Goal: Information Seeking & Learning: Learn about a topic

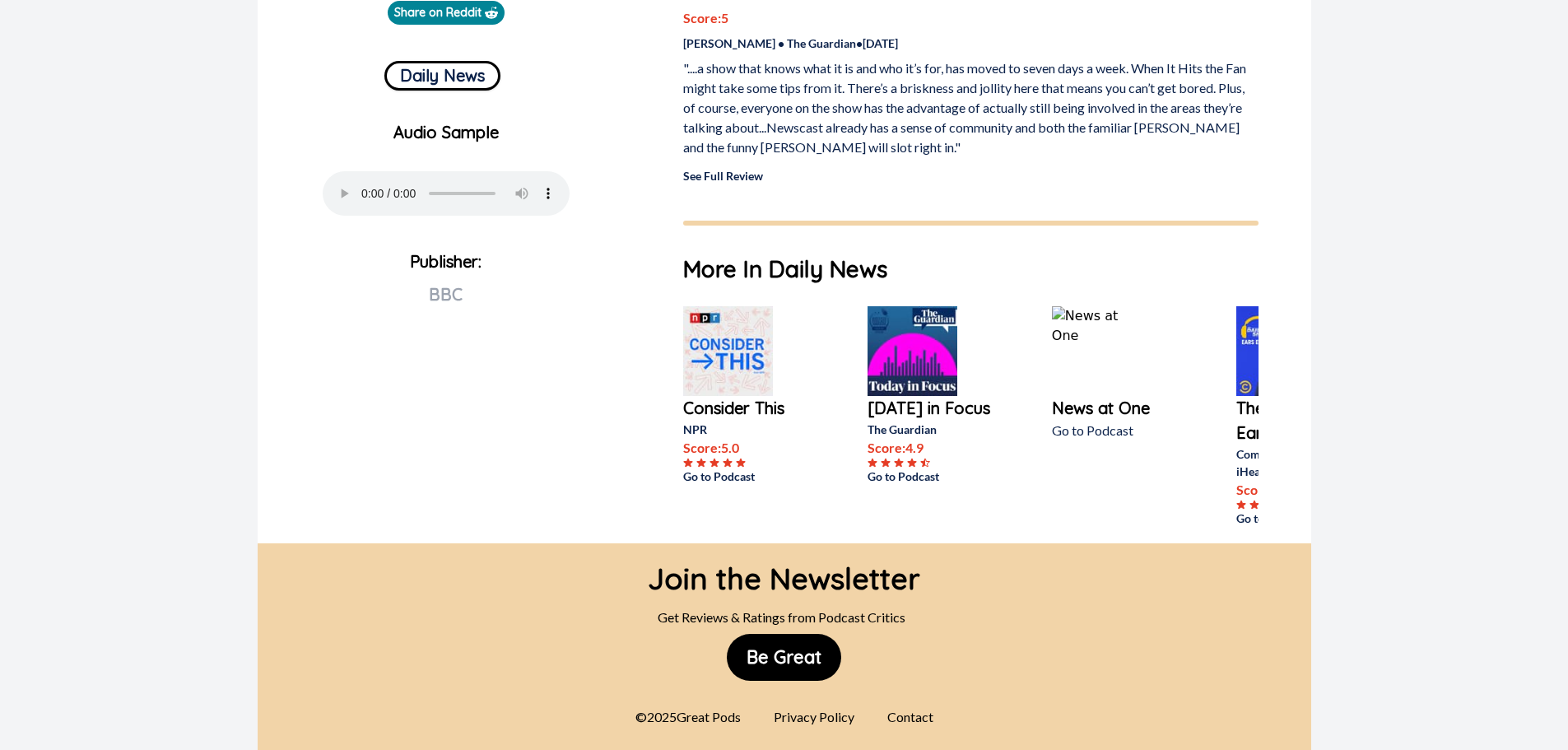
scroll to position [612, 0]
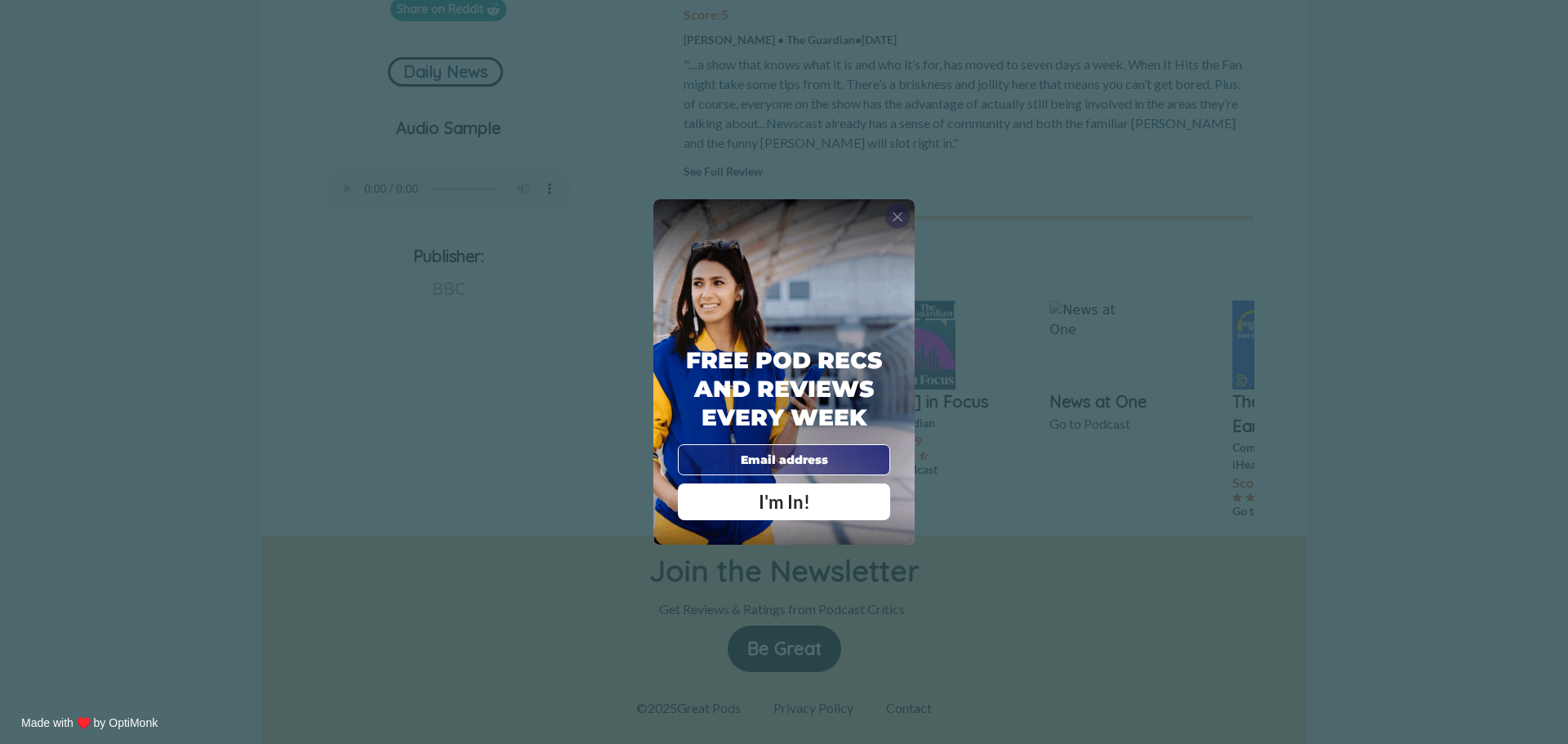
click at [894, 218] on span "X" at bounding box center [898, 217] width 12 height 17
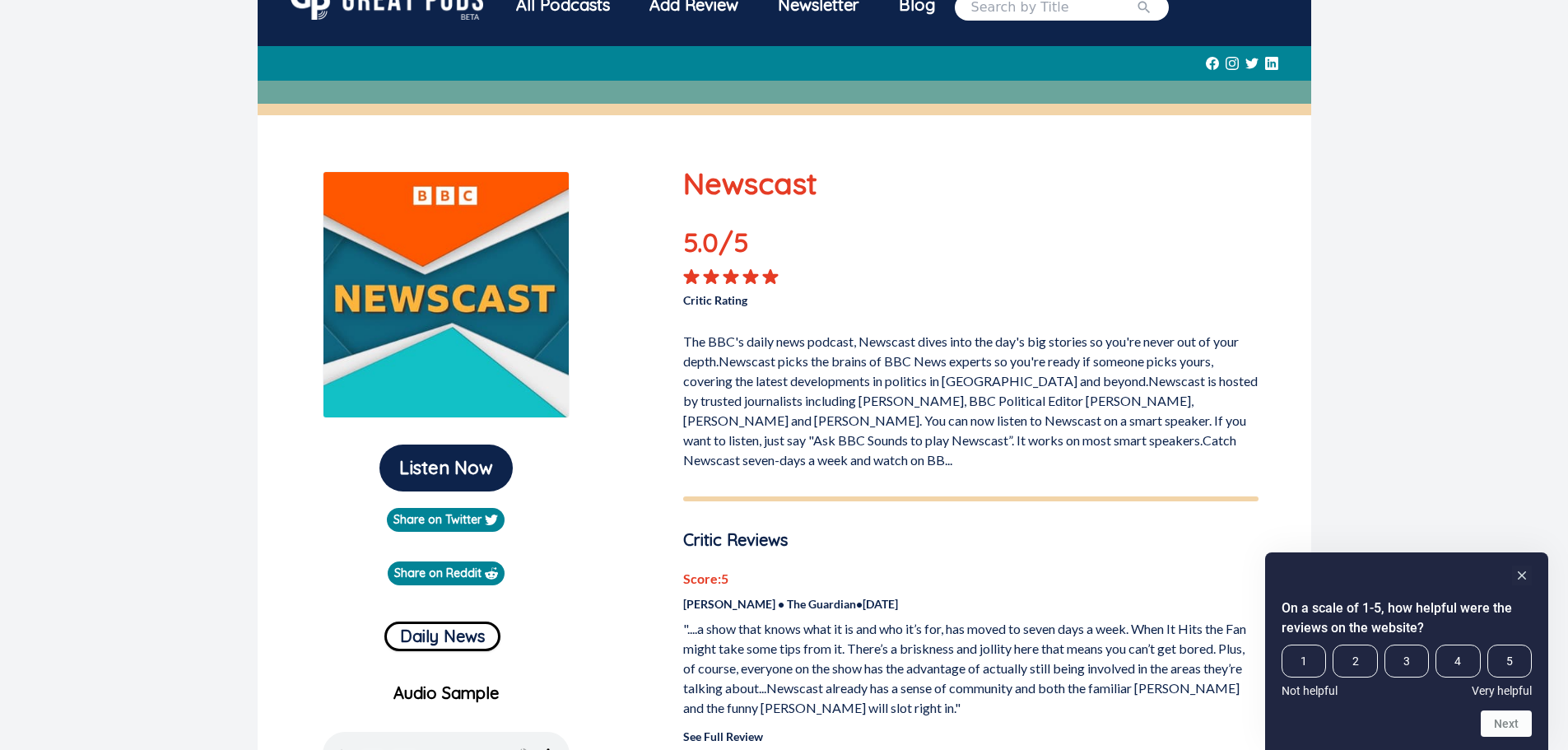
scroll to position [0, 0]
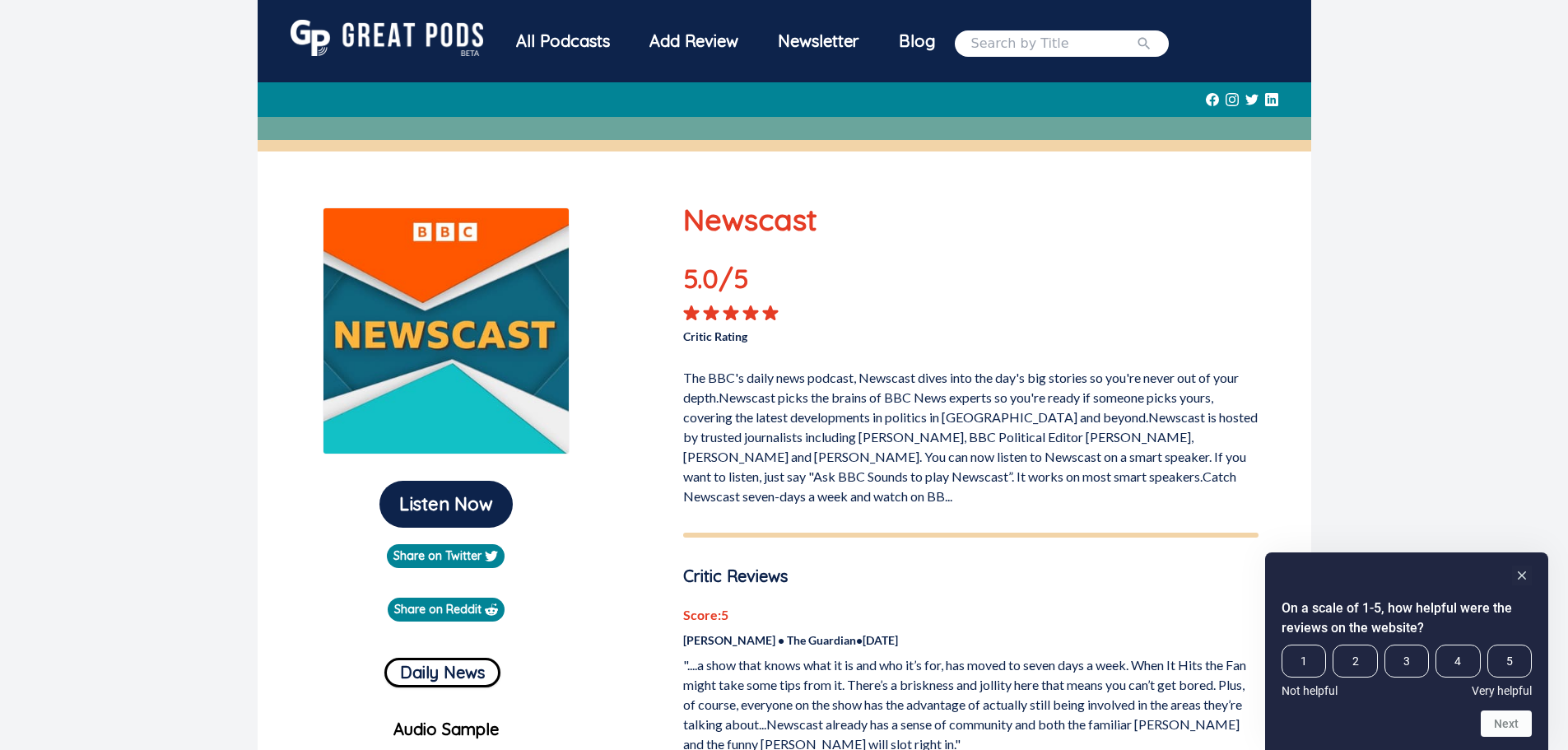
click at [559, 43] on div "All Podcasts" at bounding box center [563, 41] width 133 height 43
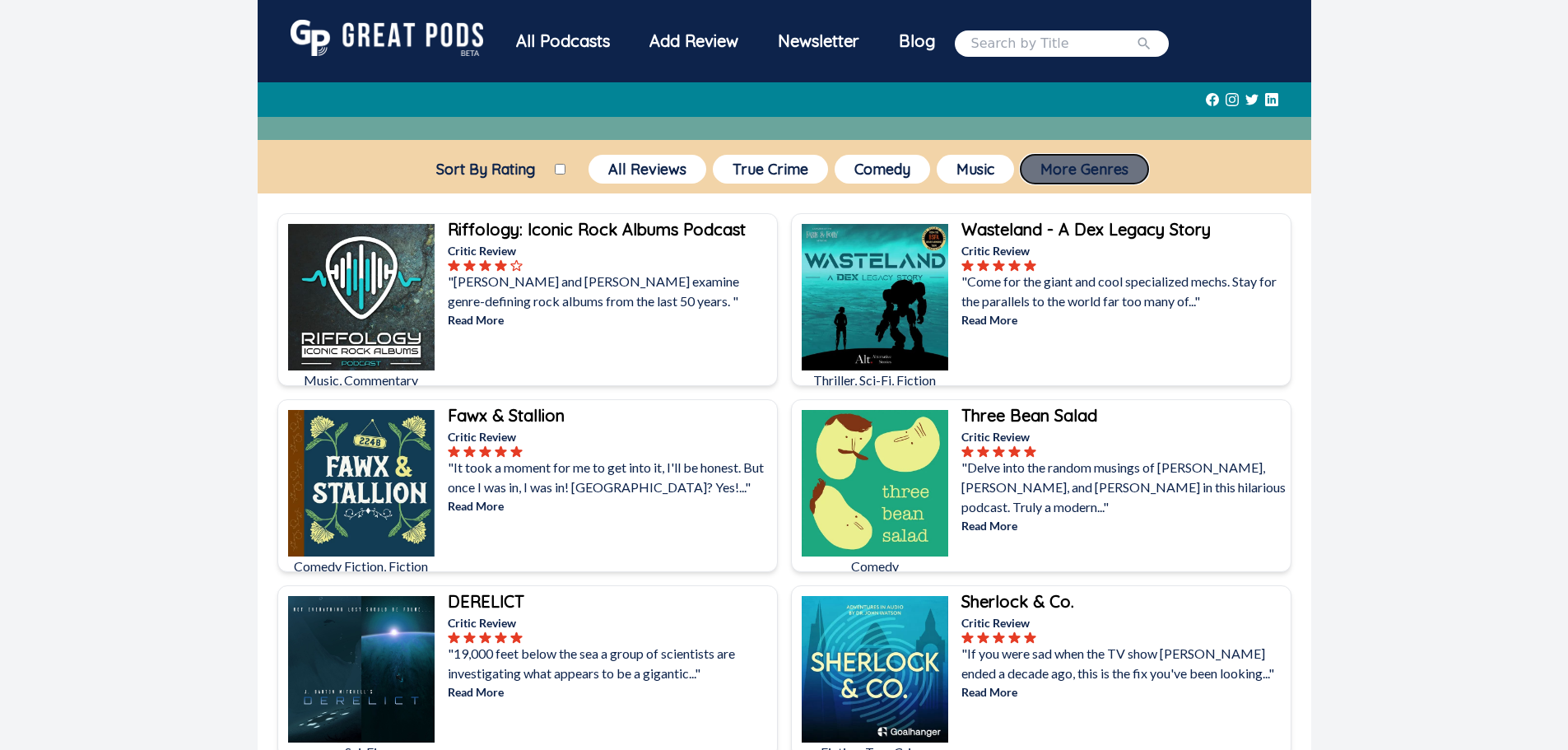
click at [1064, 170] on button "More Genres" at bounding box center [1084, 169] width 128 height 29
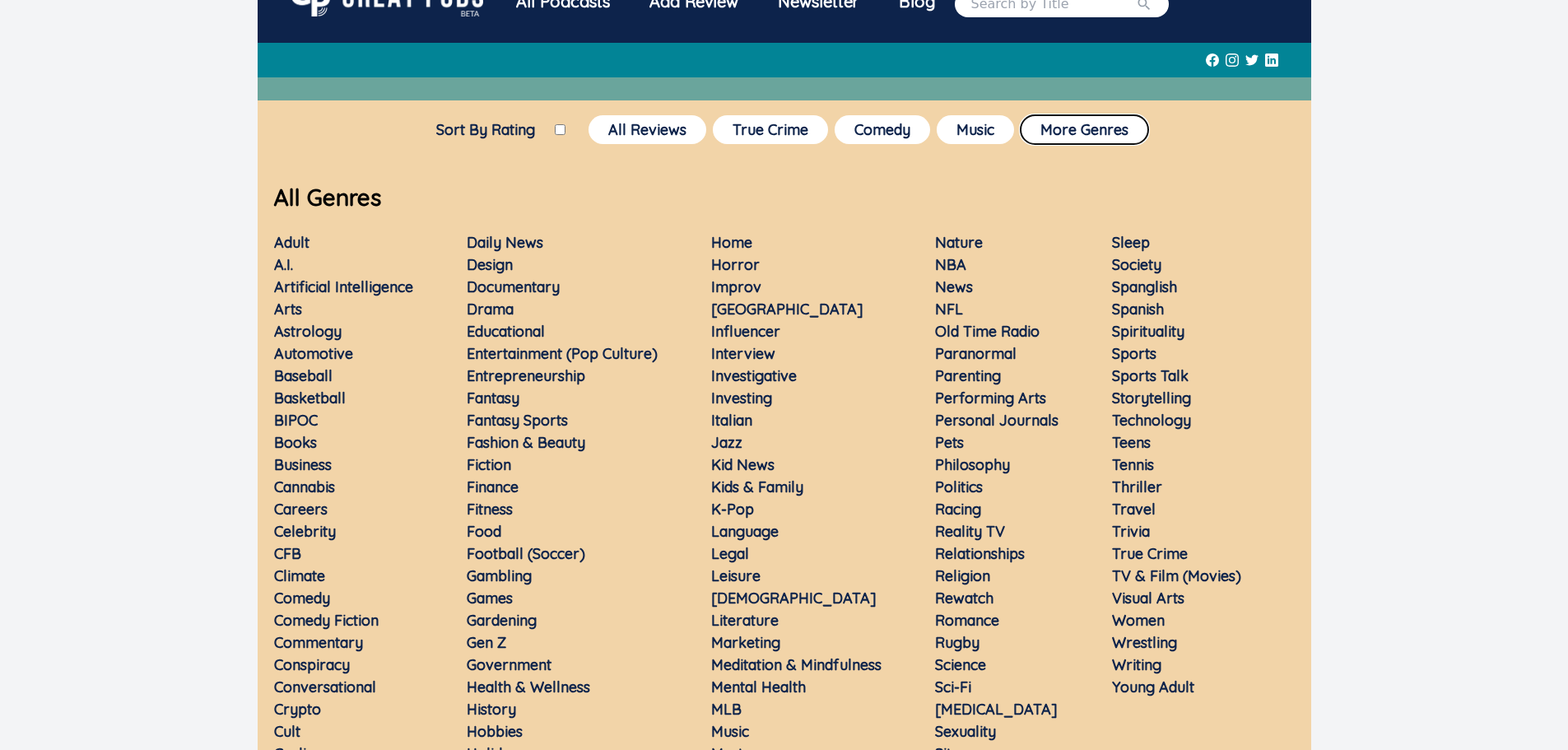
scroll to position [83, 0]
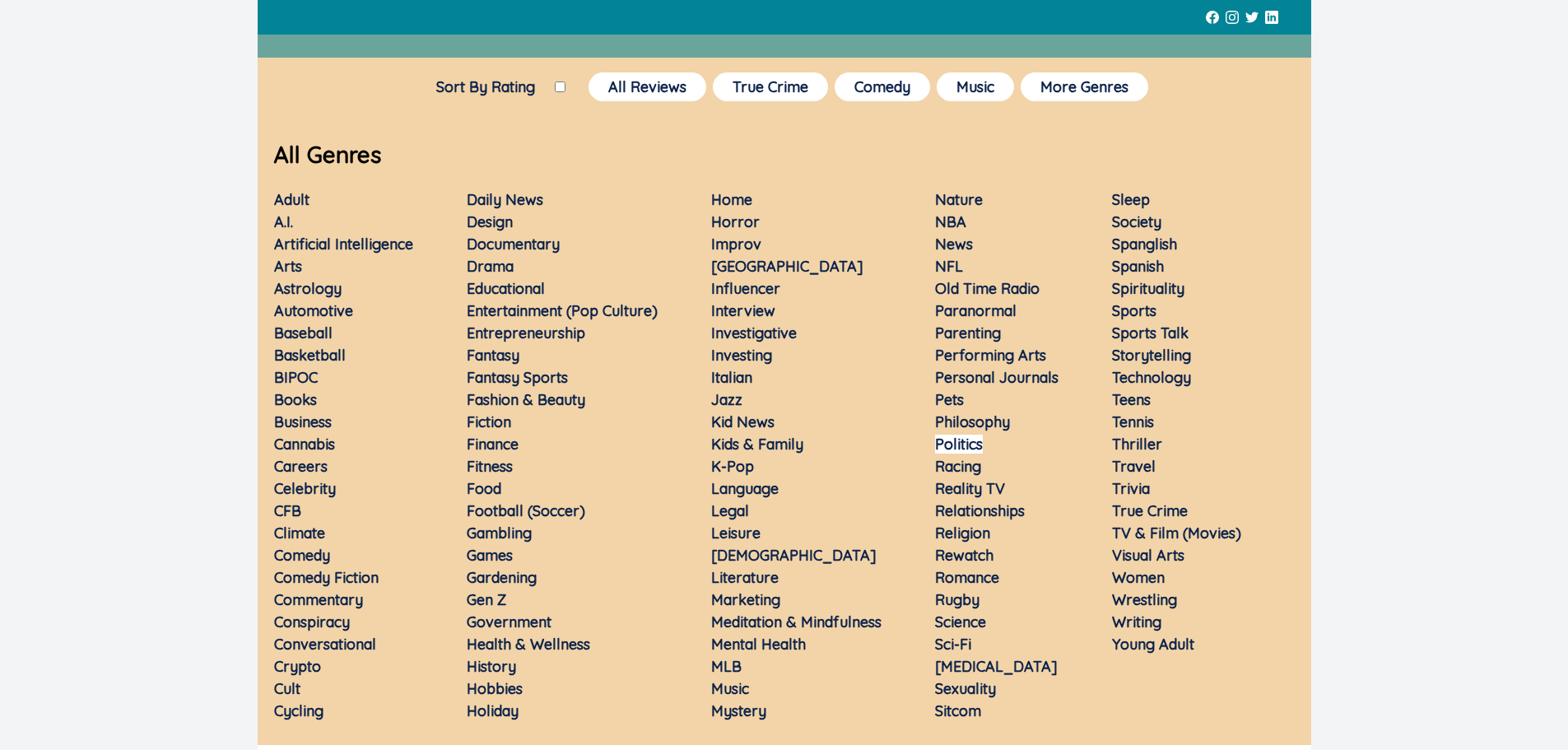
click at [949, 444] on link "Politics" at bounding box center [958, 444] width 48 height 19
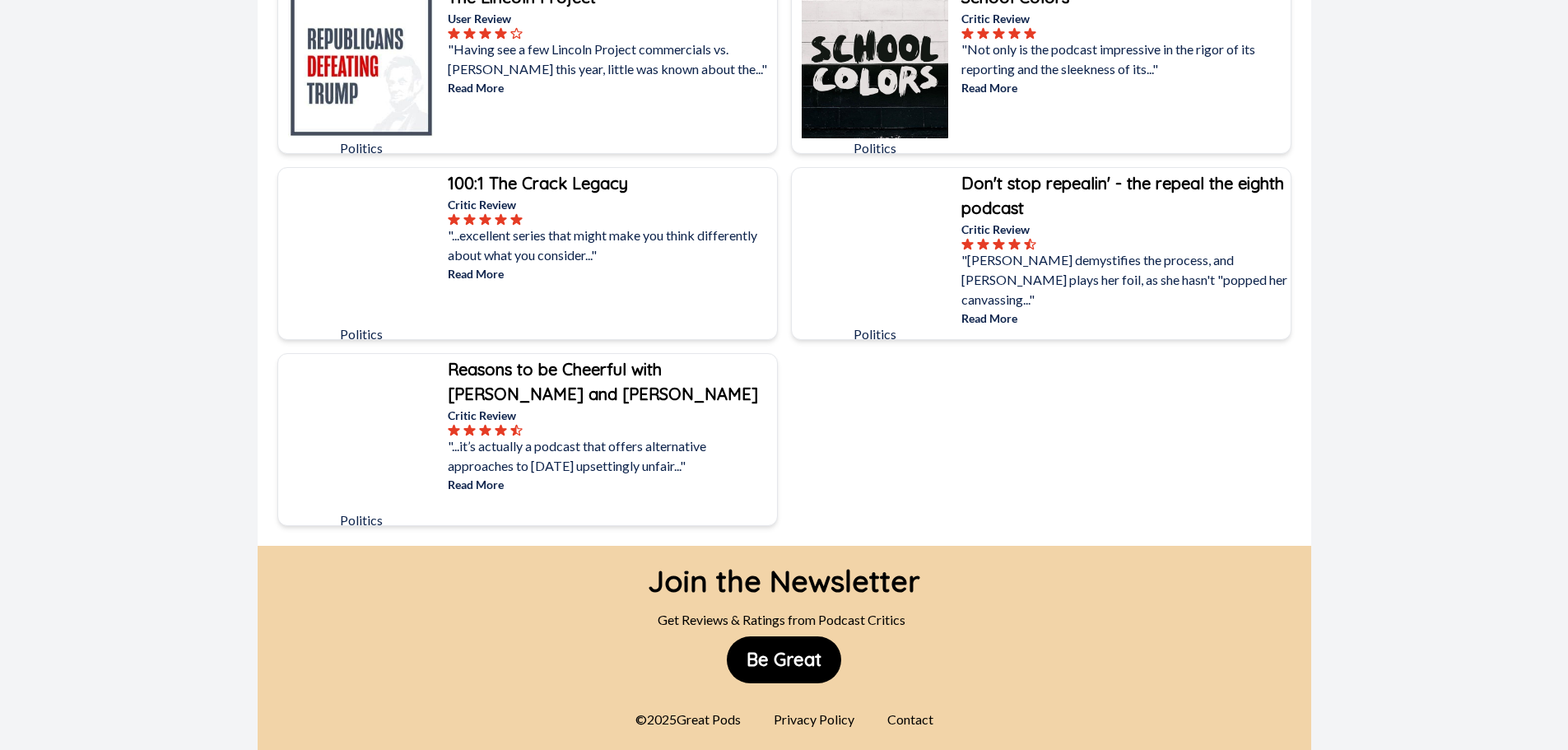
scroll to position [8241, 0]
